Goal: Navigation & Orientation: Understand site structure

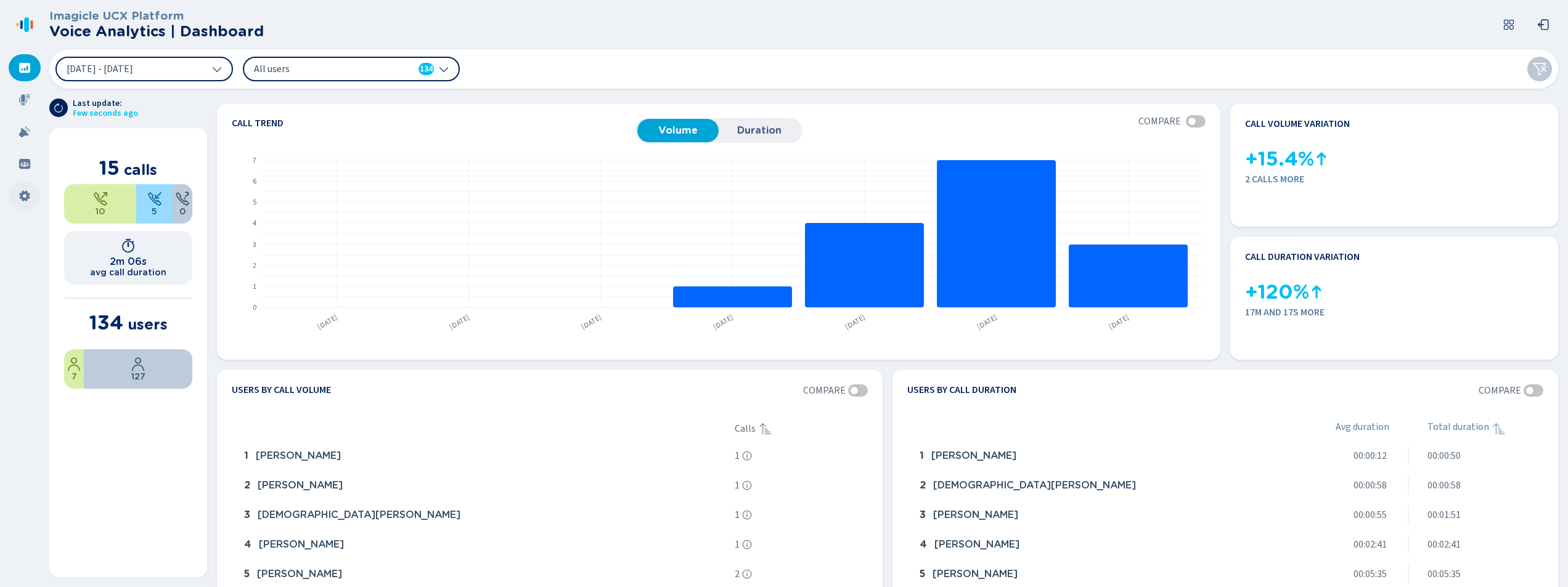
click at [29, 197] on icon at bounding box center [25, 195] width 11 height 11
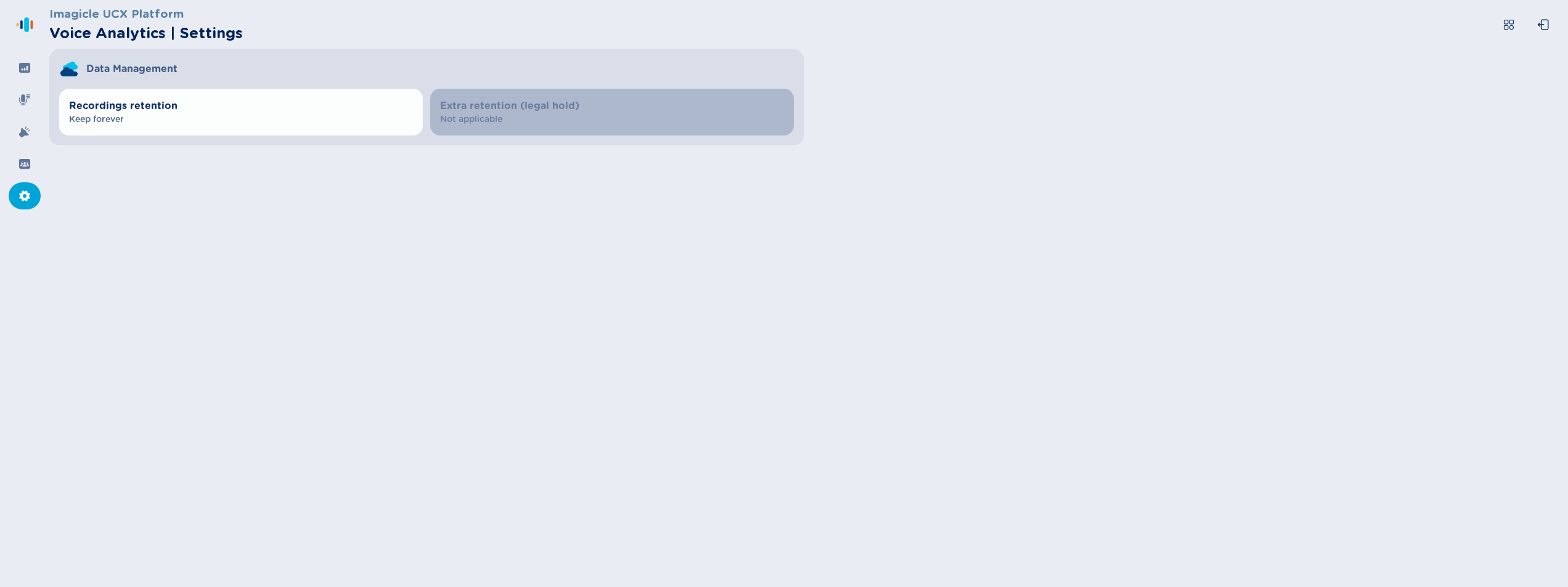
click at [31, 197] on div at bounding box center [25, 195] width 32 height 27
click at [23, 165] on icon at bounding box center [25, 164] width 12 height 12
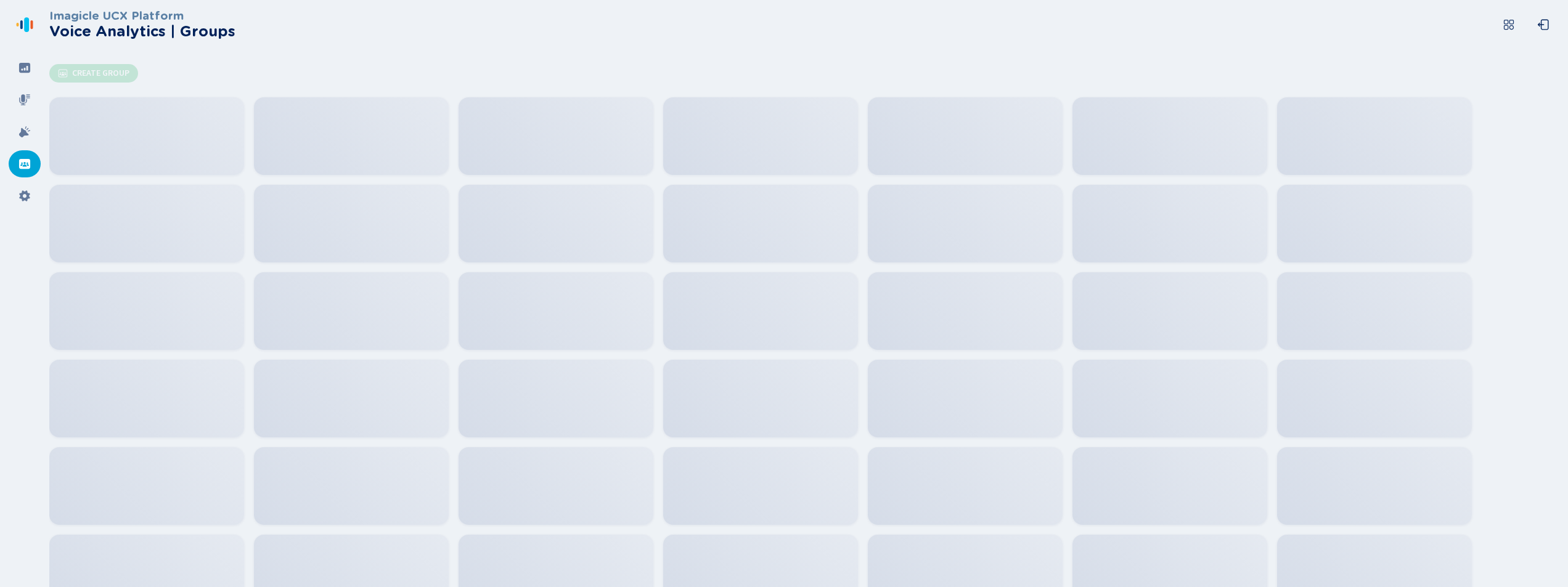
click at [26, 209] on nav at bounding box center [25, 293] width 50 height 587
click at [26, 201] on icon at bounding box center [25, 195] width 12 height 12
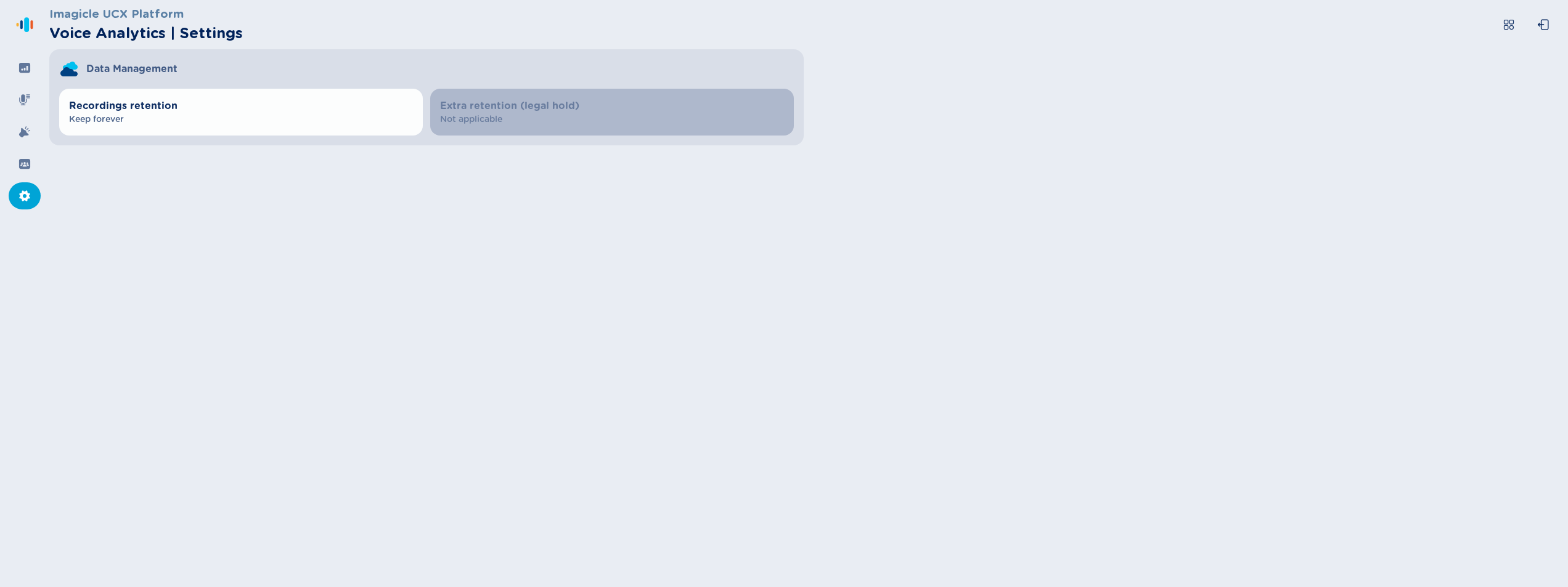
click at [26, 201] on icon at bounding box center [25, 195] width 12 height 12
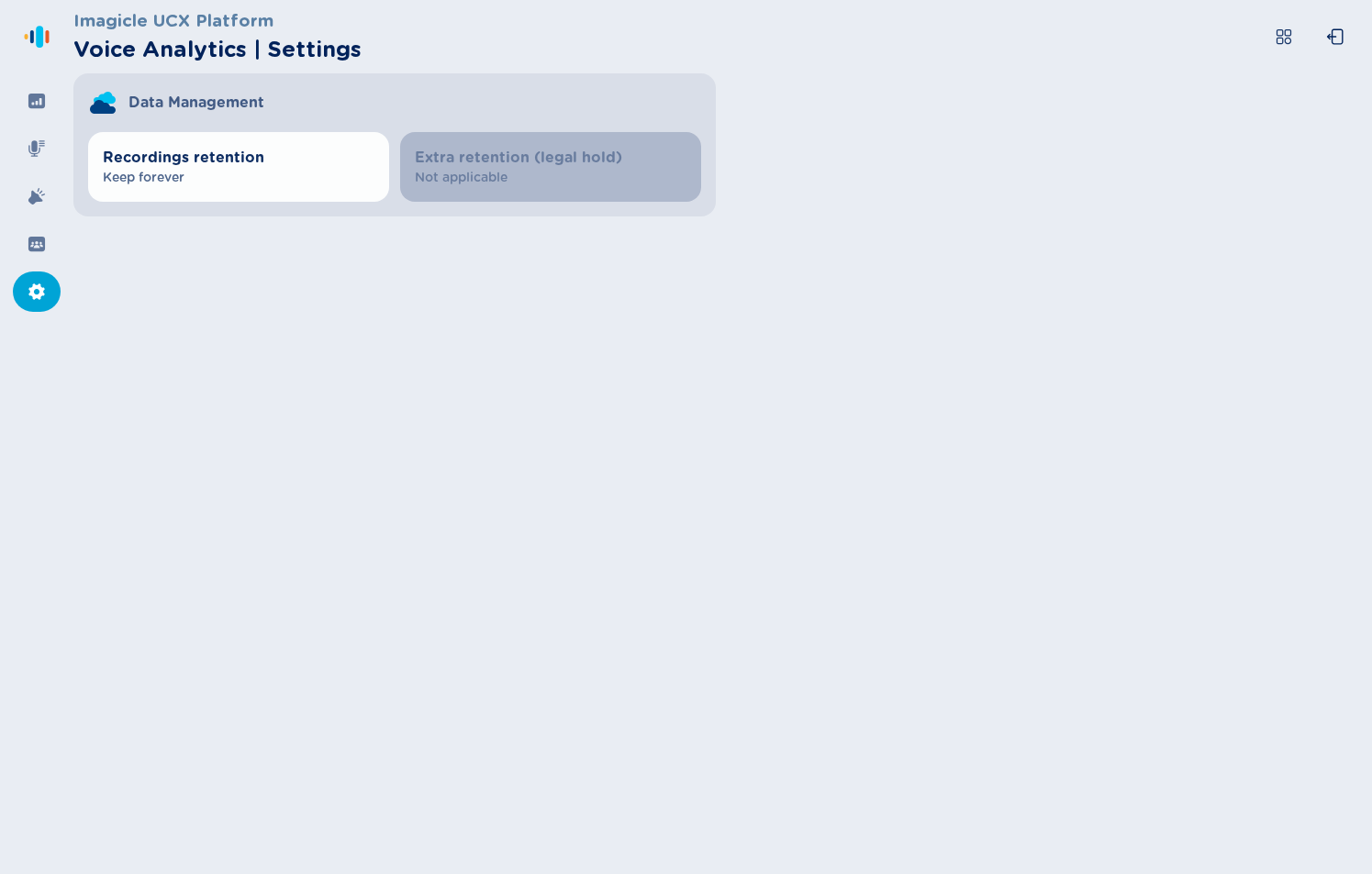
click at [51, 595] on nav at bounding box center [37, 437] width 74 height 874
